Goal: Task Accomplishment & Management: Manage account settings

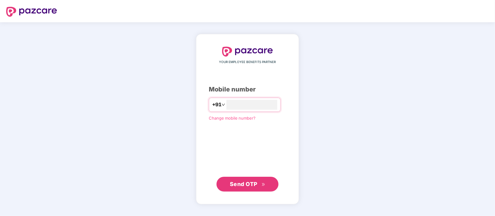
type input "**********"
click at [248, 188] on span "Send OTP" at bounding box center [248, 184] width 36 height 9
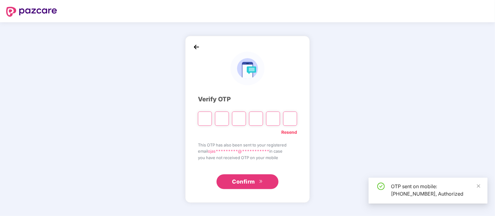
click at [205, 117] on input "Please enter verification code. Digit 1" at bounding box center [205, 119] width 14 height 14
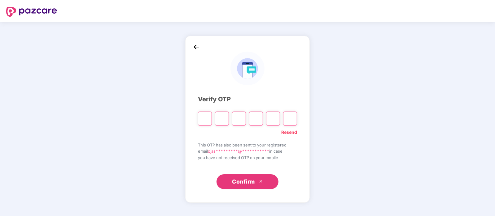
type input "*"
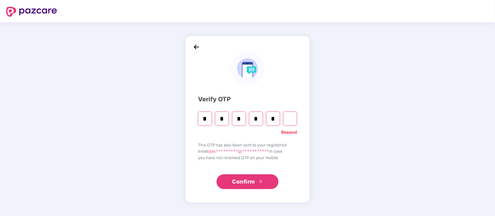
type input "*"
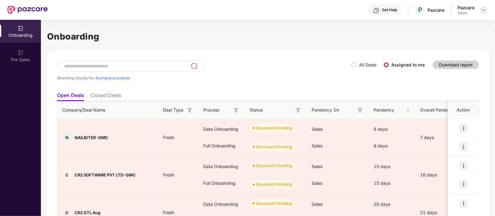
click at [485, 12] on img at bounding box center [483, 9] width 5 height 5
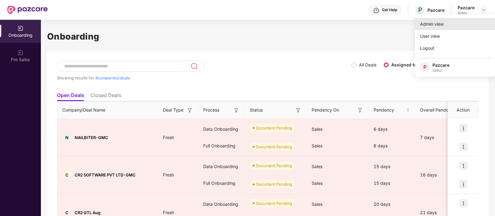
click at [458, 20] on div "Admin view" at bounding box center [455, 24] width 81 height 12
